Goal: Find specific page/section: Find specific page/section

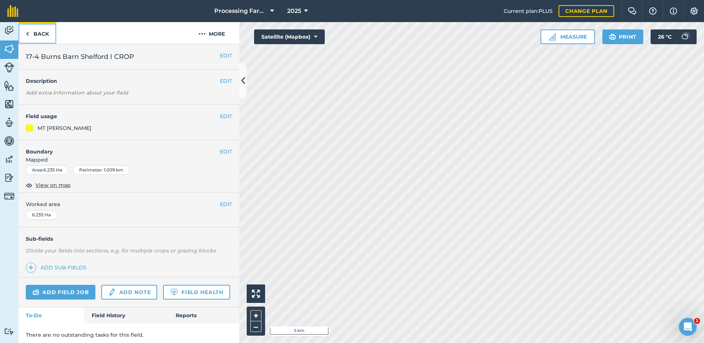
click at [34, 35] on link "Back" at bounding box center [37, 33] width 38 height 22
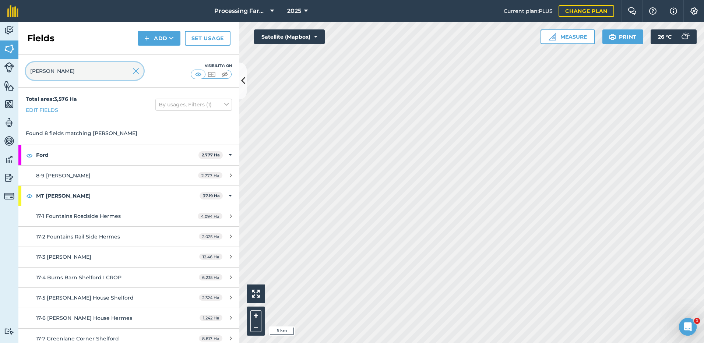
click at [59, 71] on input "[PERSON_NAME]" at bounding box center [85, 71] width 118 height 18
type input "r"
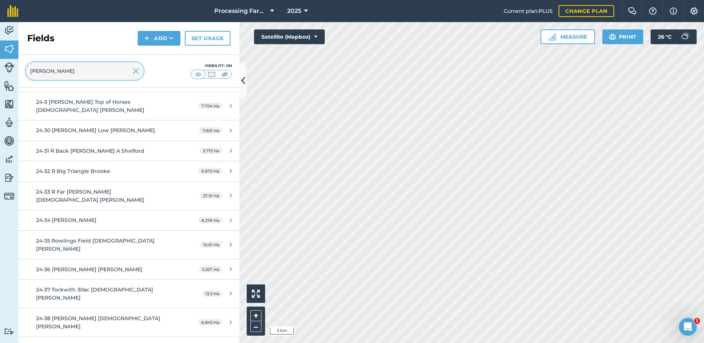
scroll to position [577, 0]
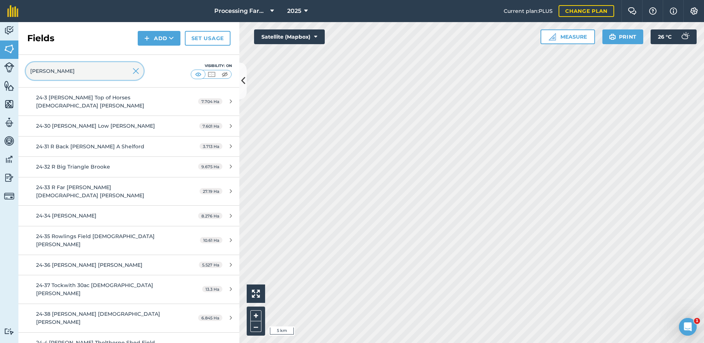
type input "[PERSON_NAME]"
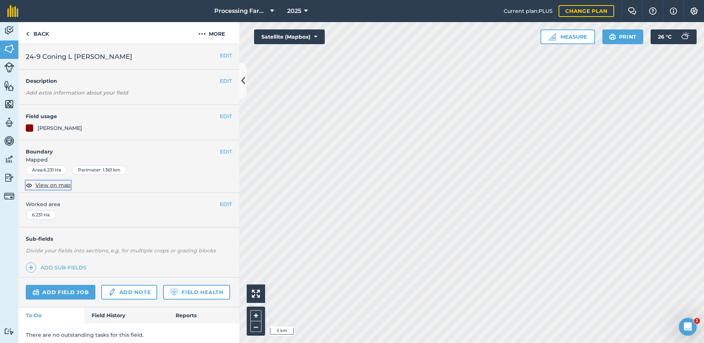
click at [50, 186] on span "View on map" at bounding box center [52, 185] width 35 height 8
click at [27, 33] on img at bounding box center [27, 33] width 3 height 9
click at [32, 34] on link "Back" at bounding box center [37, 33] width 38 height 22
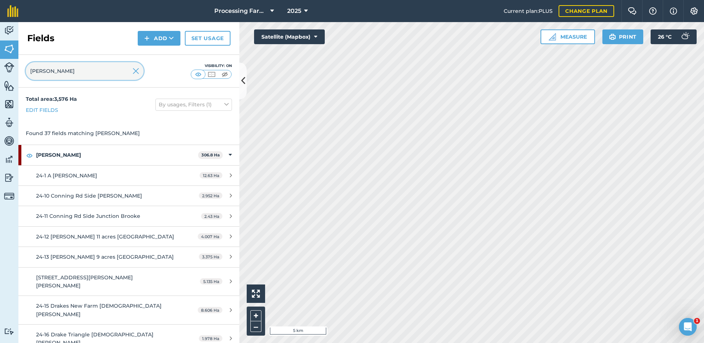
click at [52, 68] on input "[PERSON_NAME]" at bounding box center [85, 71] width 118 height 18
type input "b"
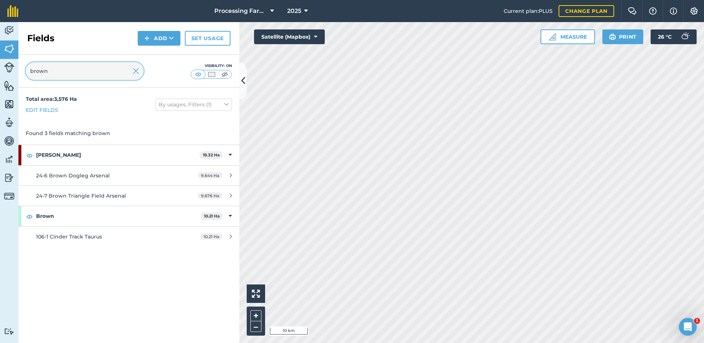
type input "brown"
